Goal: Task Accomplishment & Management: Complete application form

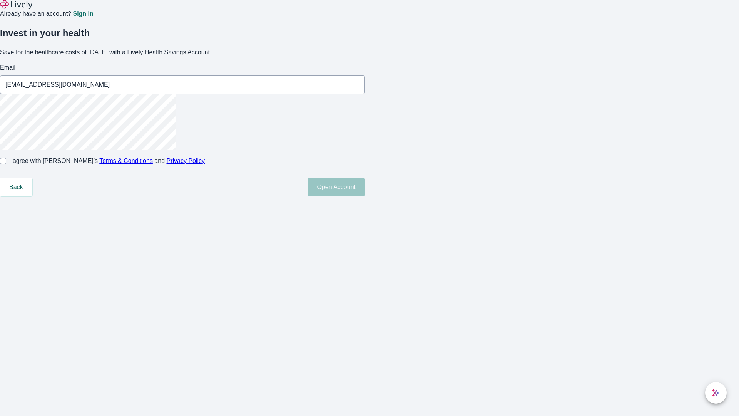
click at [6, 164] on input "I agree with Lively’s Terms & Conditions and Privacy Policy" at bounding box center [3, 161] width 6 height 6
checkbox input "true"
click at [365, 196] on button "Open Account" at bounding box center [336, 187] width 57 height 18
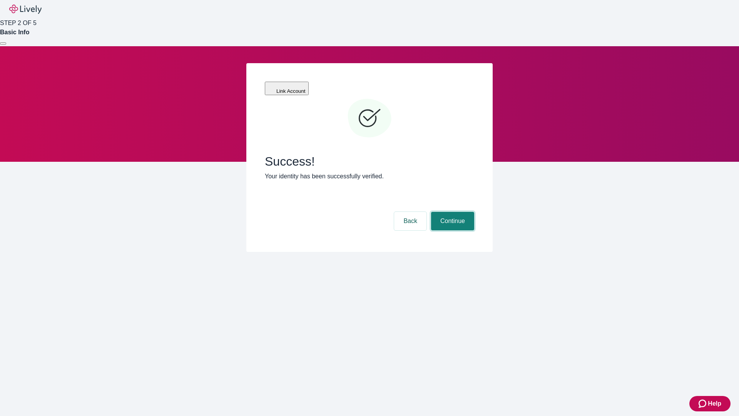
click at [451, 212] on button "Continue" at bounding box center [452, 221] width 43 height 18
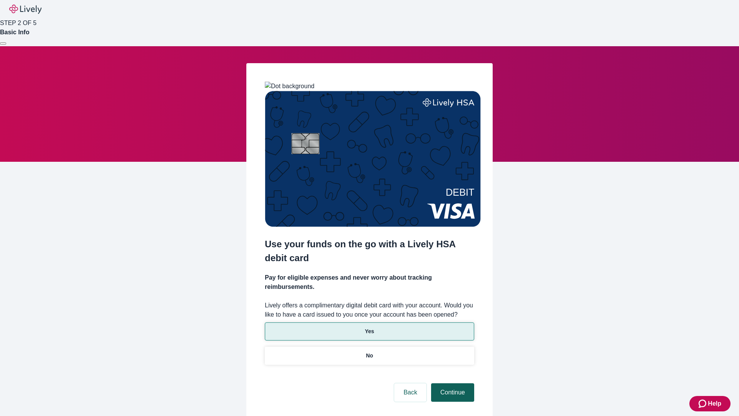
click at [369, 327] on p "Yes" at bounding box center [369, 331] width 9 height 8
click at [451, 383] on button "Continue" at bounding box center [452, 392] width 43 height 18
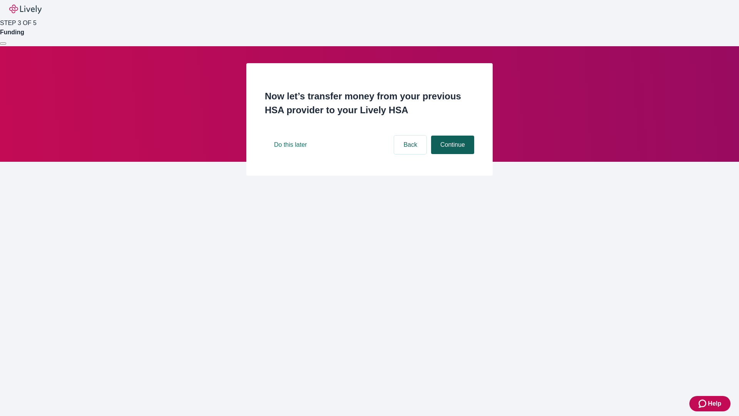
click at [451, 154] on button "Continue" at bounding box center [452, 144] width 43 height 18
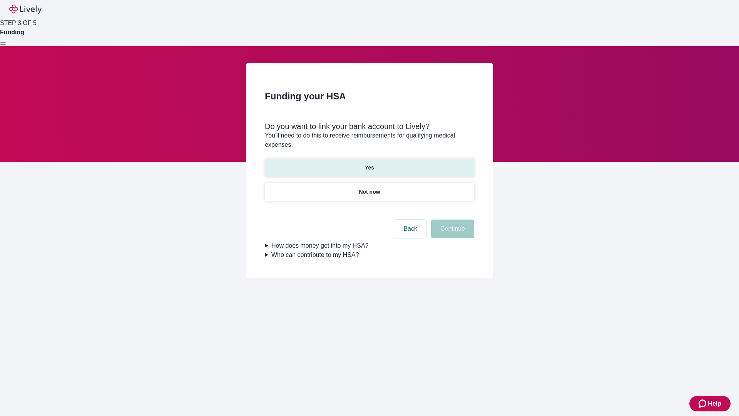
click at [369, 164] on p "Yes" at bounding box center [369, 168] width 9 height 8
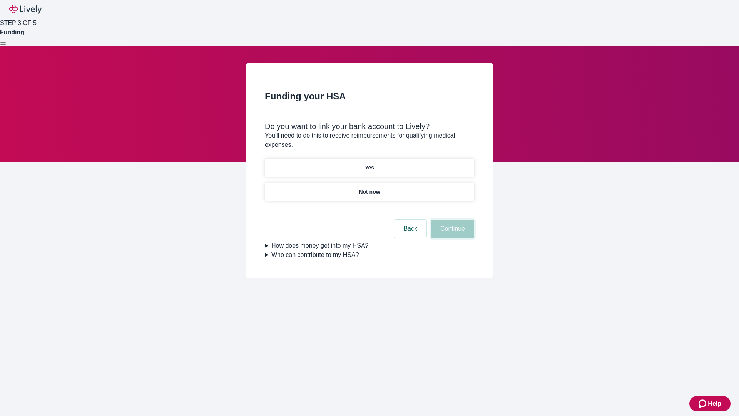
click at [451, 219] on button "Continue" at bounding box center [452, 228] width 43 height 18
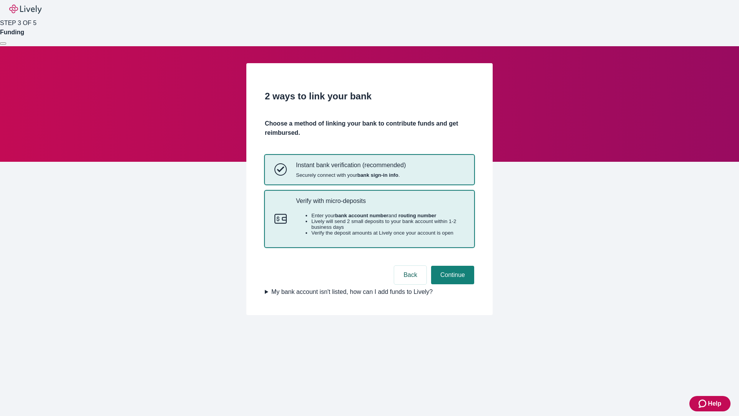
click at [380, 204] on p "Verify with micro-deposits" at bounding box center [380, 200] width 169 height 7
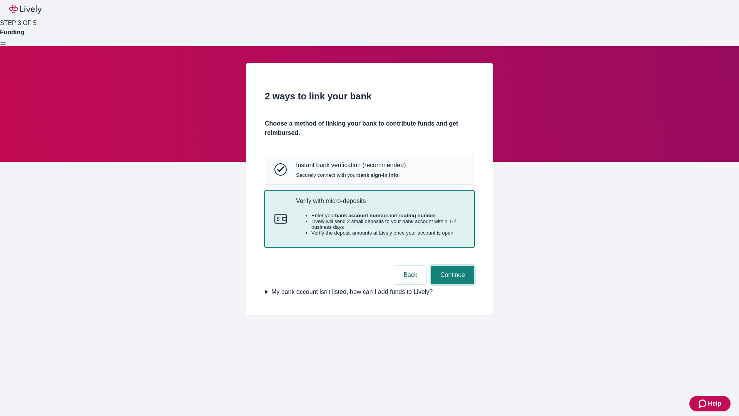
click at [451, 284] on button "Continue" at bounding box center [452, 275] width 43 height 18
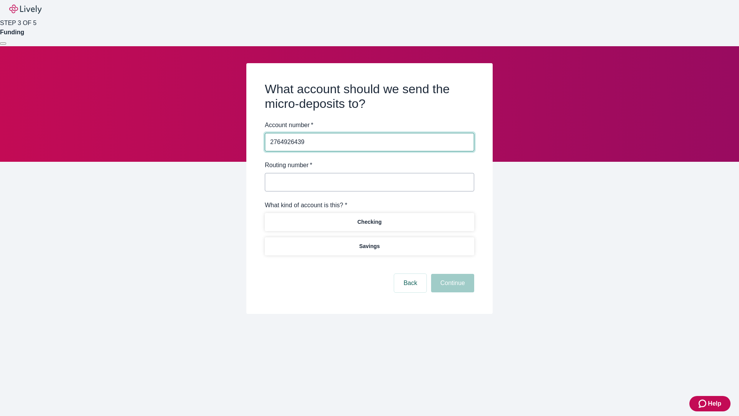
type input "2764926439"
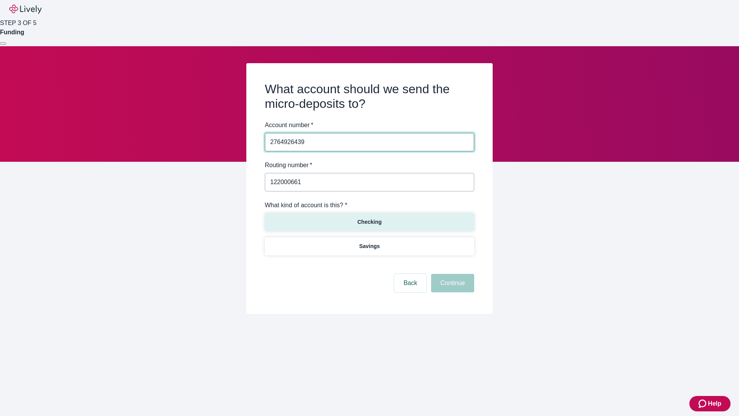
type input "122000661"
click at [369, 221] on p "Checking" at bounding box center [369, 222] width 24 height 8
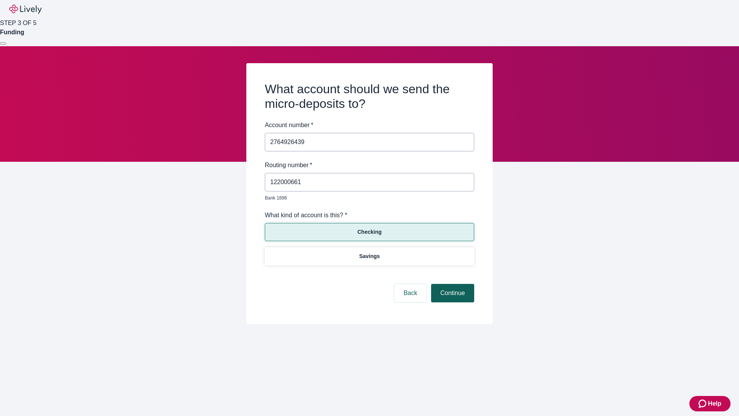
click at [451, 284] on button "Continue" at bounding box center [452, 293] width 43 height 18
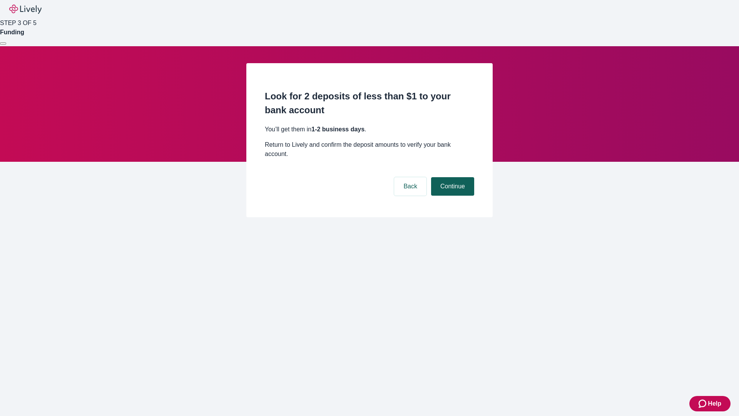
click at [451, 177] on button "Continue" at bounding box center [452, 186] width 43 height 18
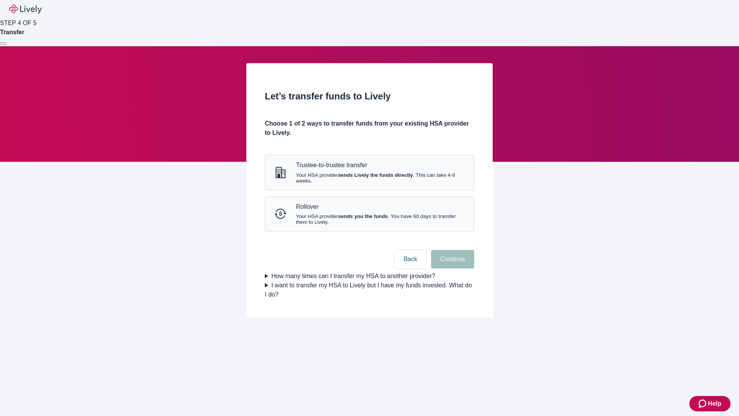
click at [369, 219] on strong "sends you the funds" at bounding box center [363, 216] width 50 height 6
click at [451, 268] on button "Continue" at bounding box center [452, 259] width 43 height 18
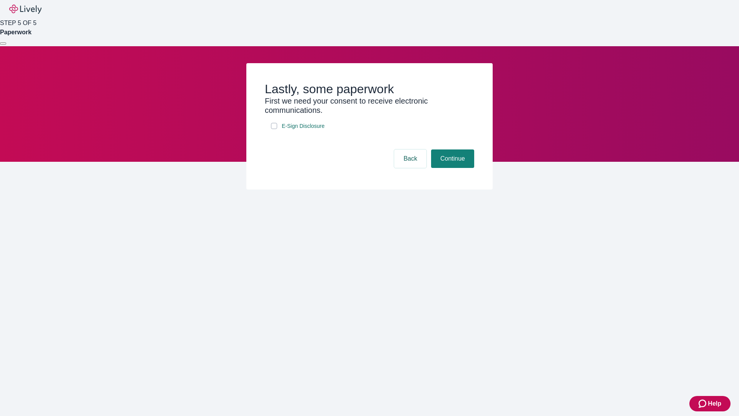
click at [274, 129] on input "E-Sign Disclosure" at bounding box center [274, 126] width 6 height 6
checkbox input "true"
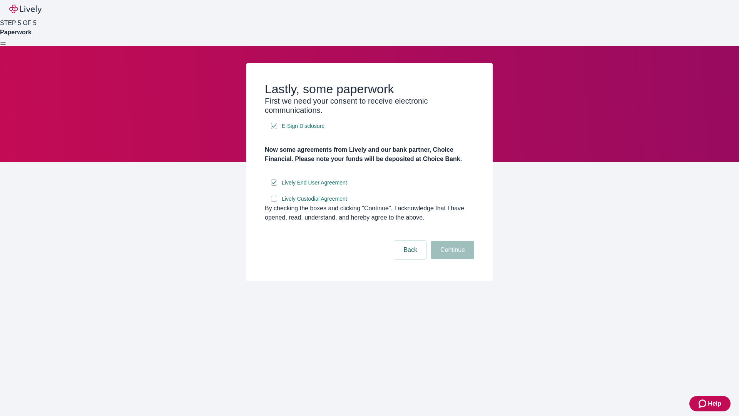
click at [274, 202] on input "Lively Custodial Agreement" at bounding box center [274, 199] width 6 height 6
checkbox input "true"
click at [451, 259] on button "Continue" at bounding box center [452, 250] width 43 height 18
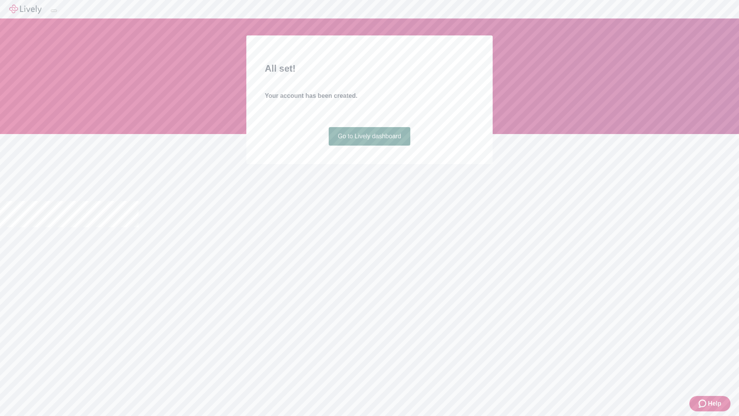
click at [369, 145] on link "Go to Lively dashboard" at bounding box center [370, 136] width 82 height 18
